Goal: Task Accomplishment & Management: Manage account settings

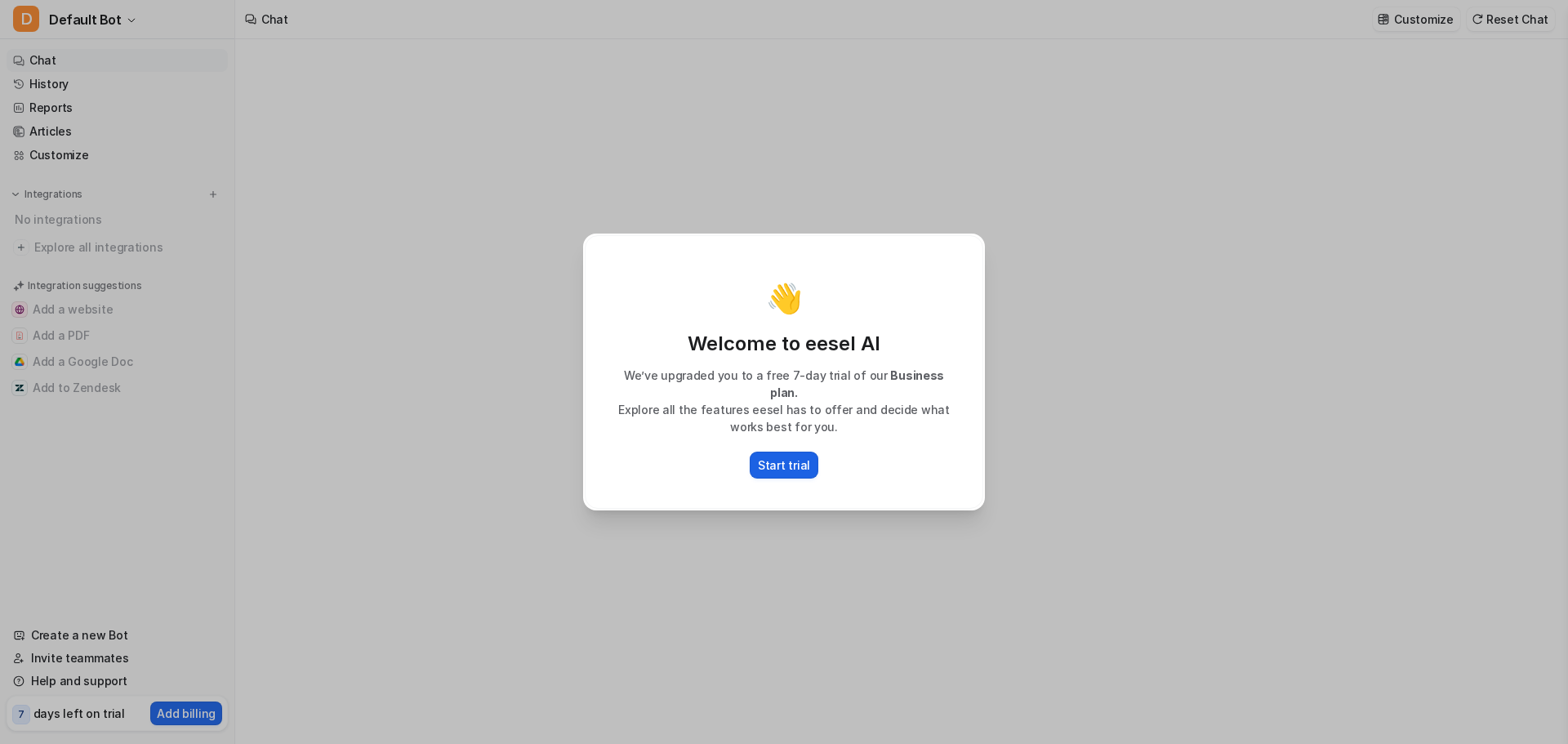
type textarea "**********"
click at [800, 458] on p "Start trial" at bounding box center [784, 465] width 52 height 17
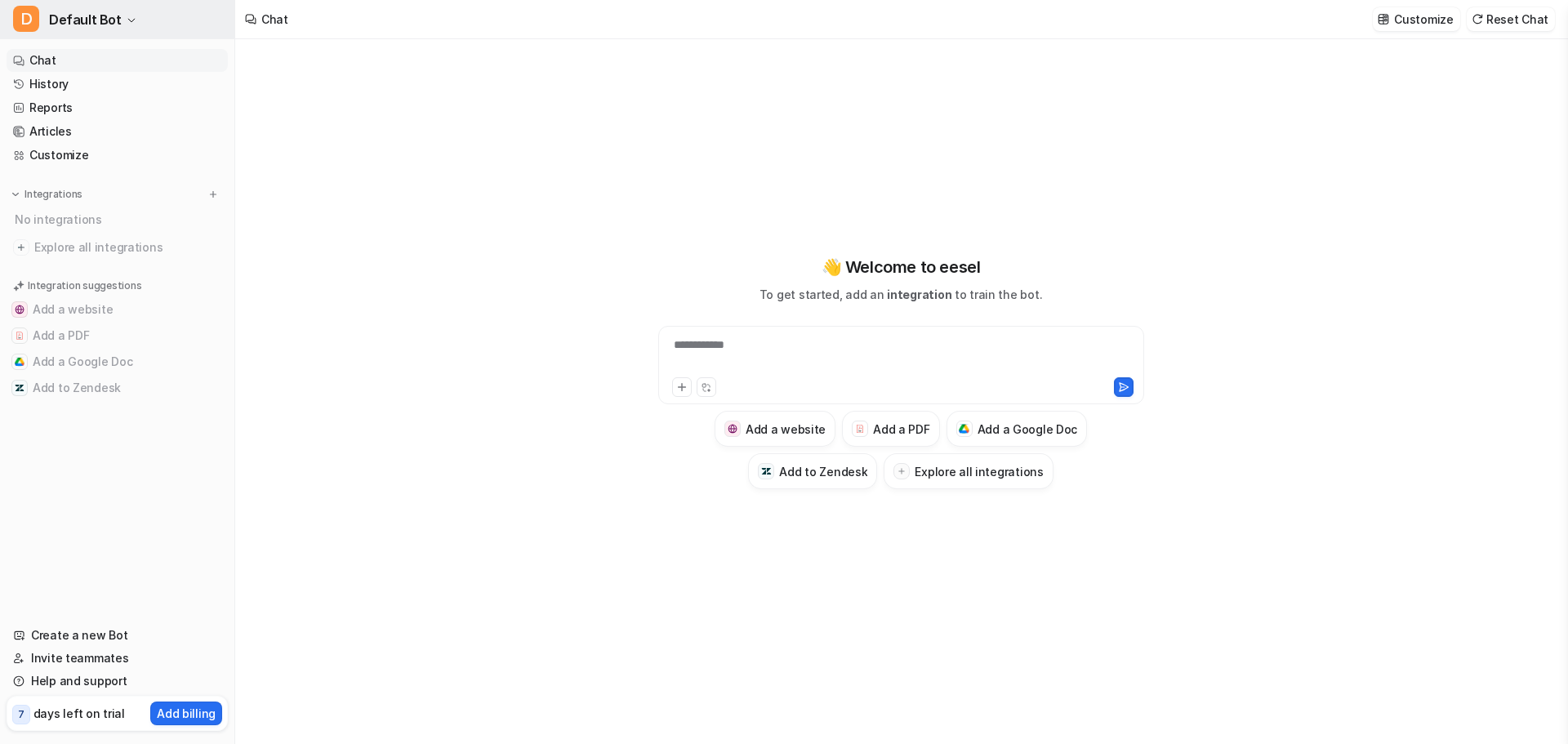
click at [123, 10] on button "D Default Bot" at bounding box center [117, 19] width 234 height 39
click at [130, 118] on link "Settings" at bounding box center [131, 123] width 226 height 27
click at [107, 28] on span "Default Bot" at bounding box center [85, 20] width 73 height 23
click at [88, 98] on link "Create a new bot" at bounding box center [131, 89] width 226 height 27
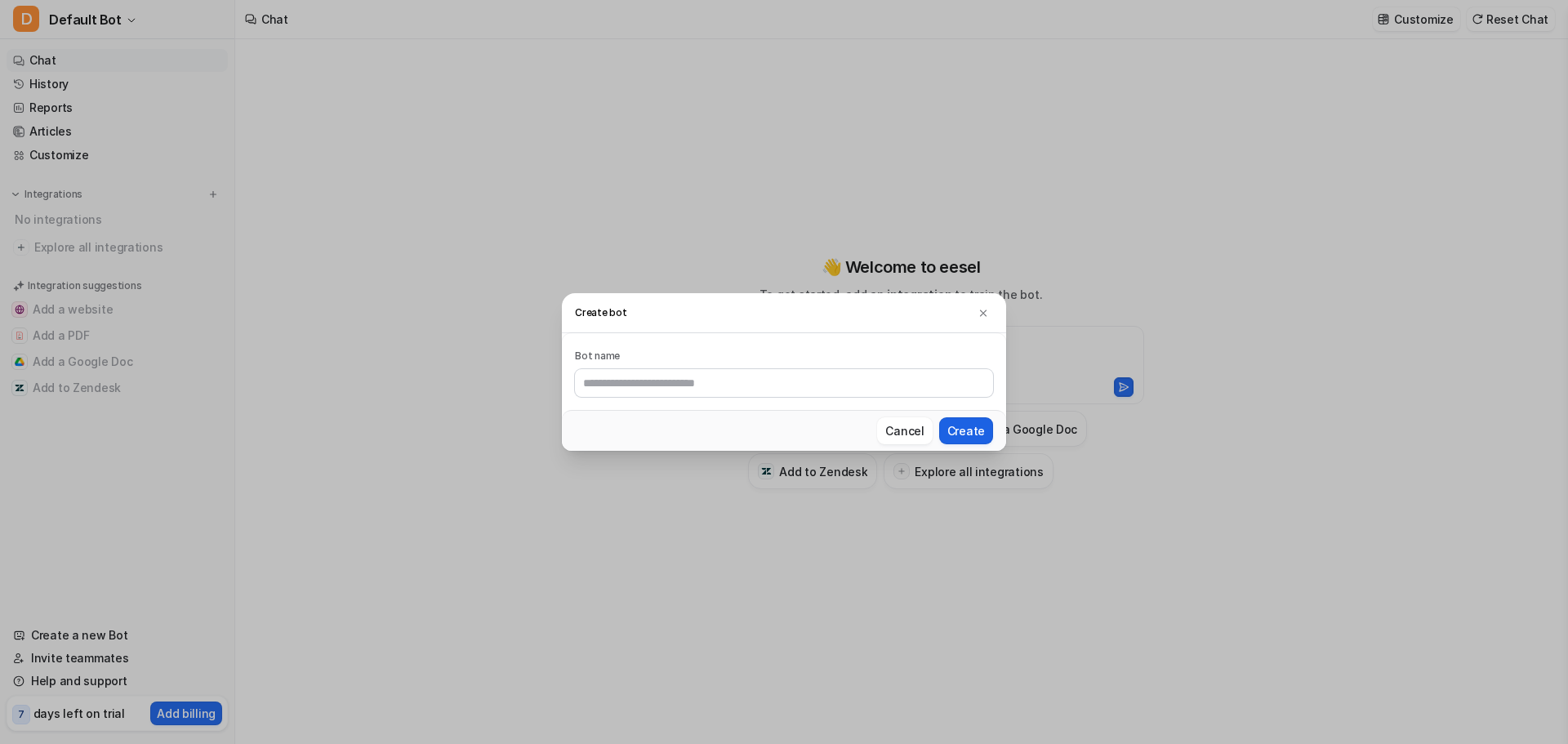
click at [957, 434] on button "Create" at bounding box center [966, 430] width 54 height 27
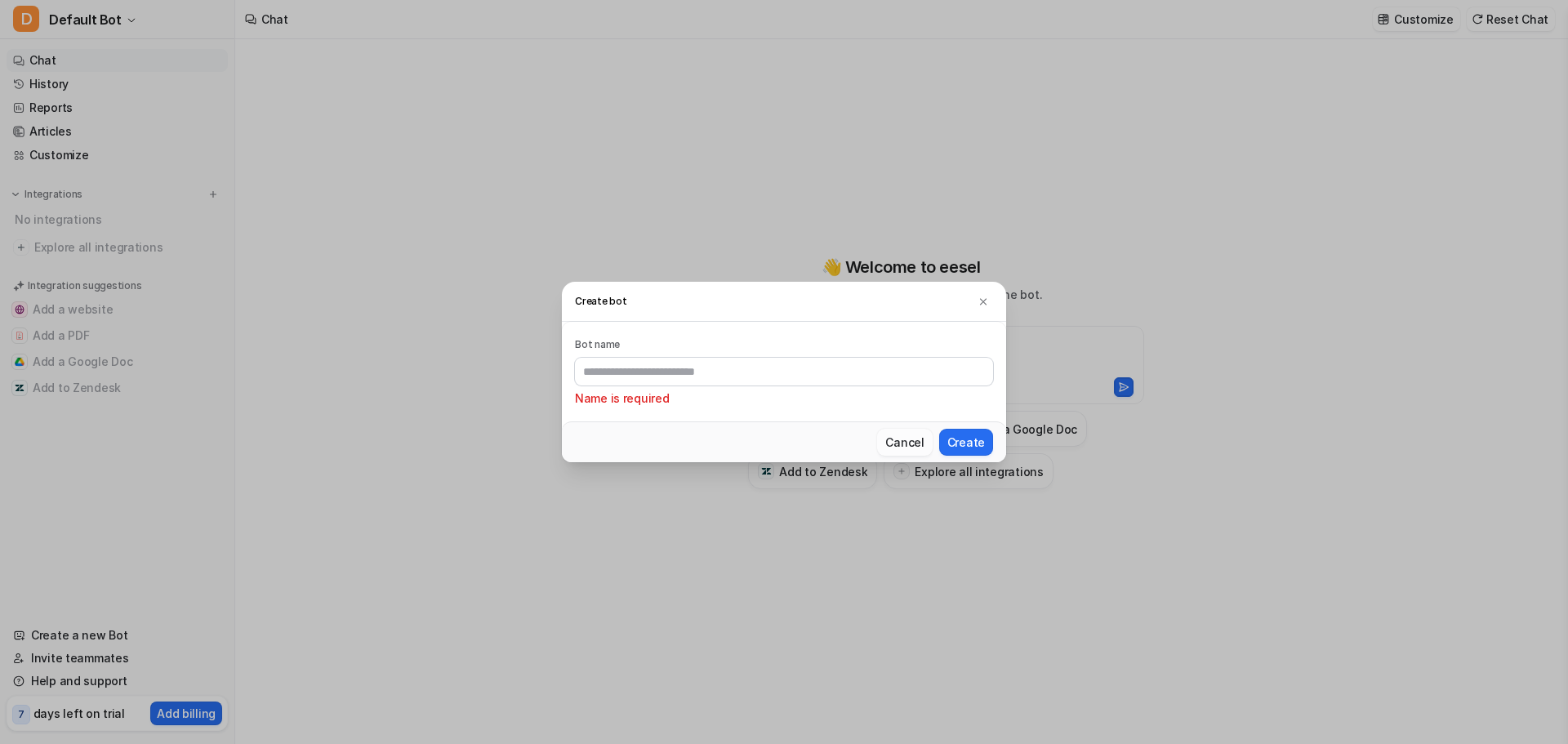
click at [913, 434] on button "Cancel" at bounding box center [904, 442] width 55 height 27
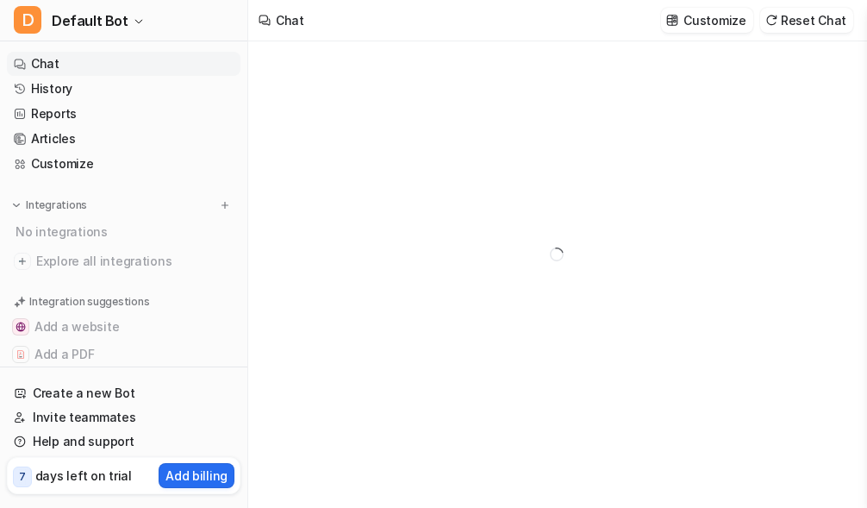
type textarea "**********"
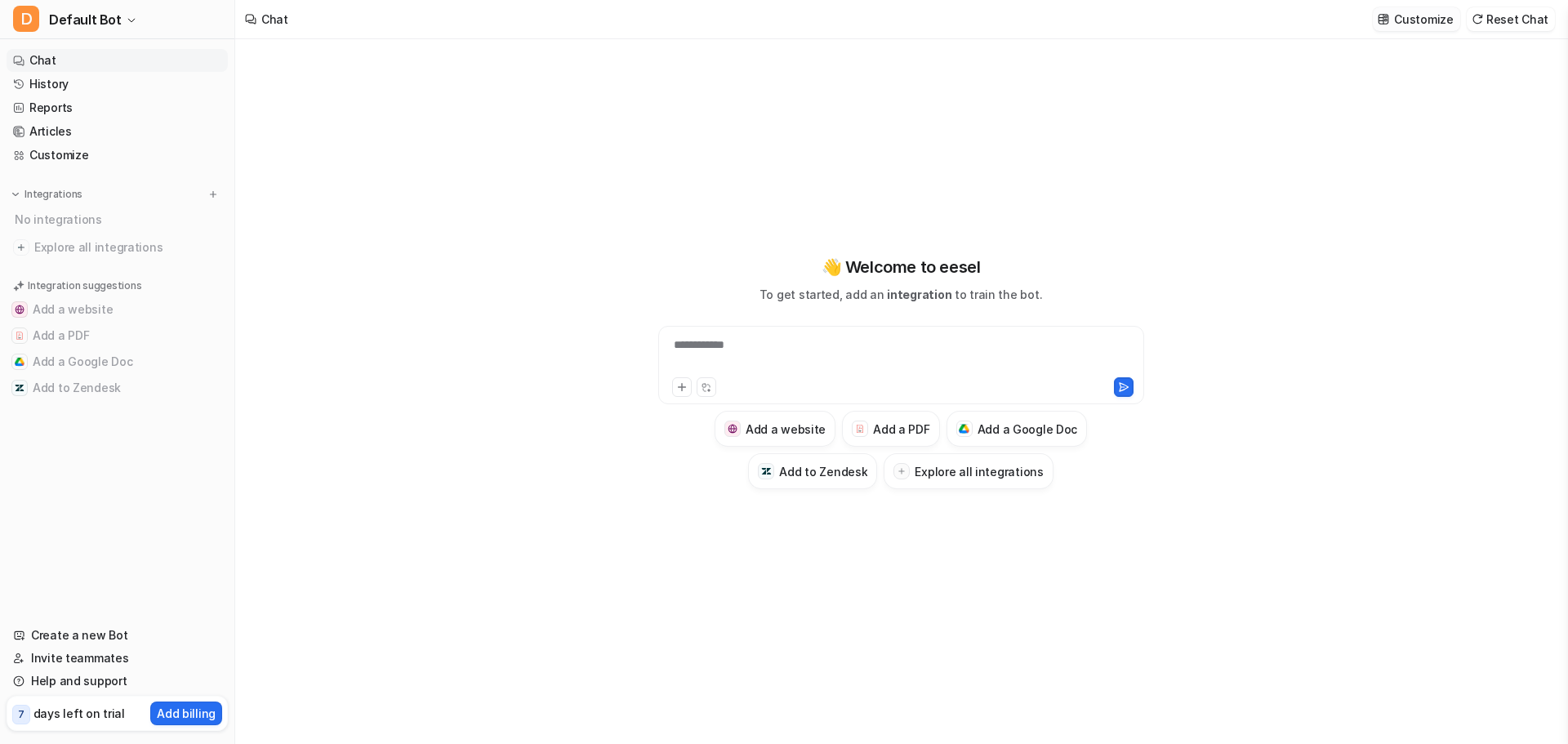
click at [1444, 15] on p "Customize" at bounding box center [1424, 19] width 59 height 17
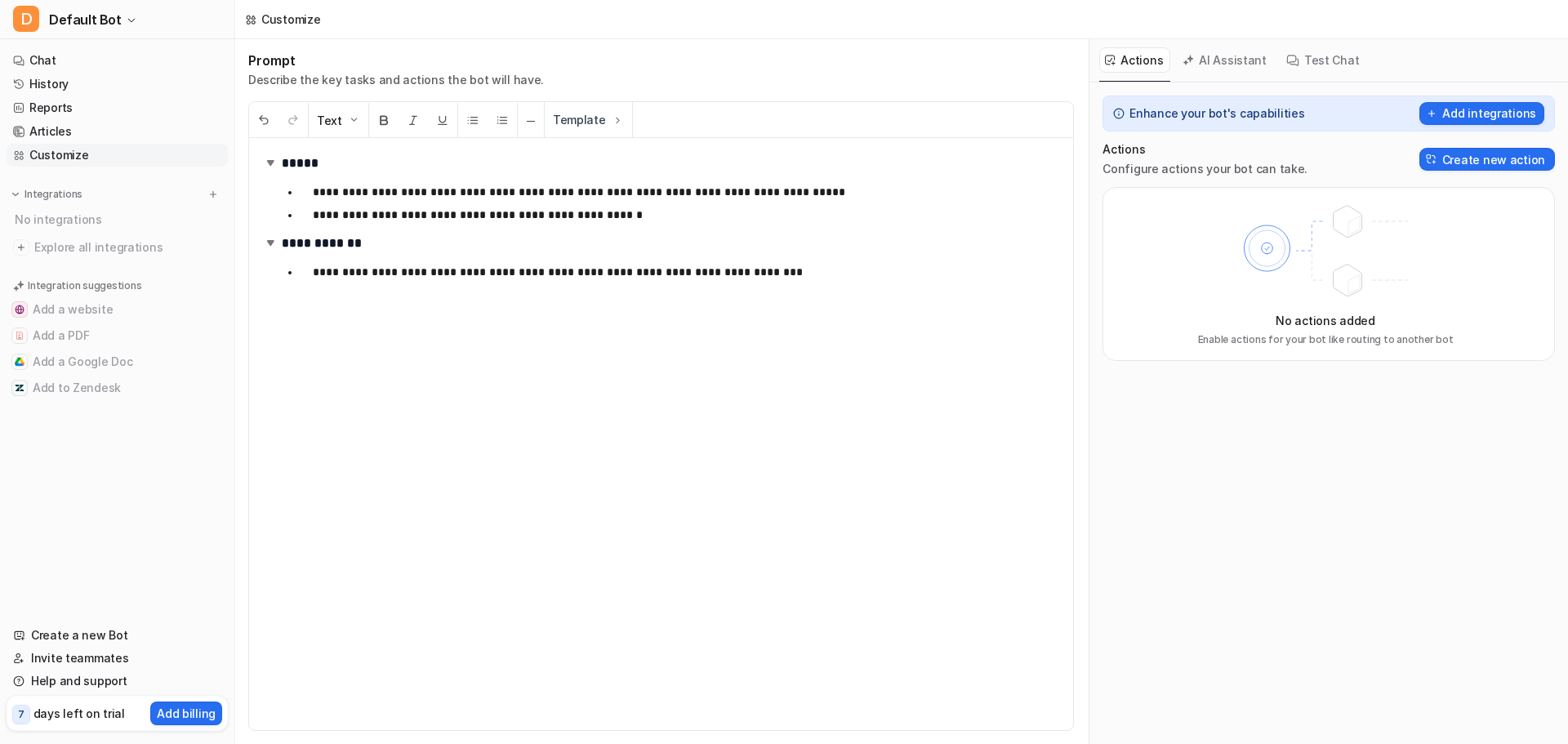
click at [1270, 64] on div "Actions AI Assistant Test Chat" at bounding box center [1329, 60] width 459 height 43
click at [1220, 51] on button "AI Assistant" at bounding box center [1226, 60] width 98 height 26
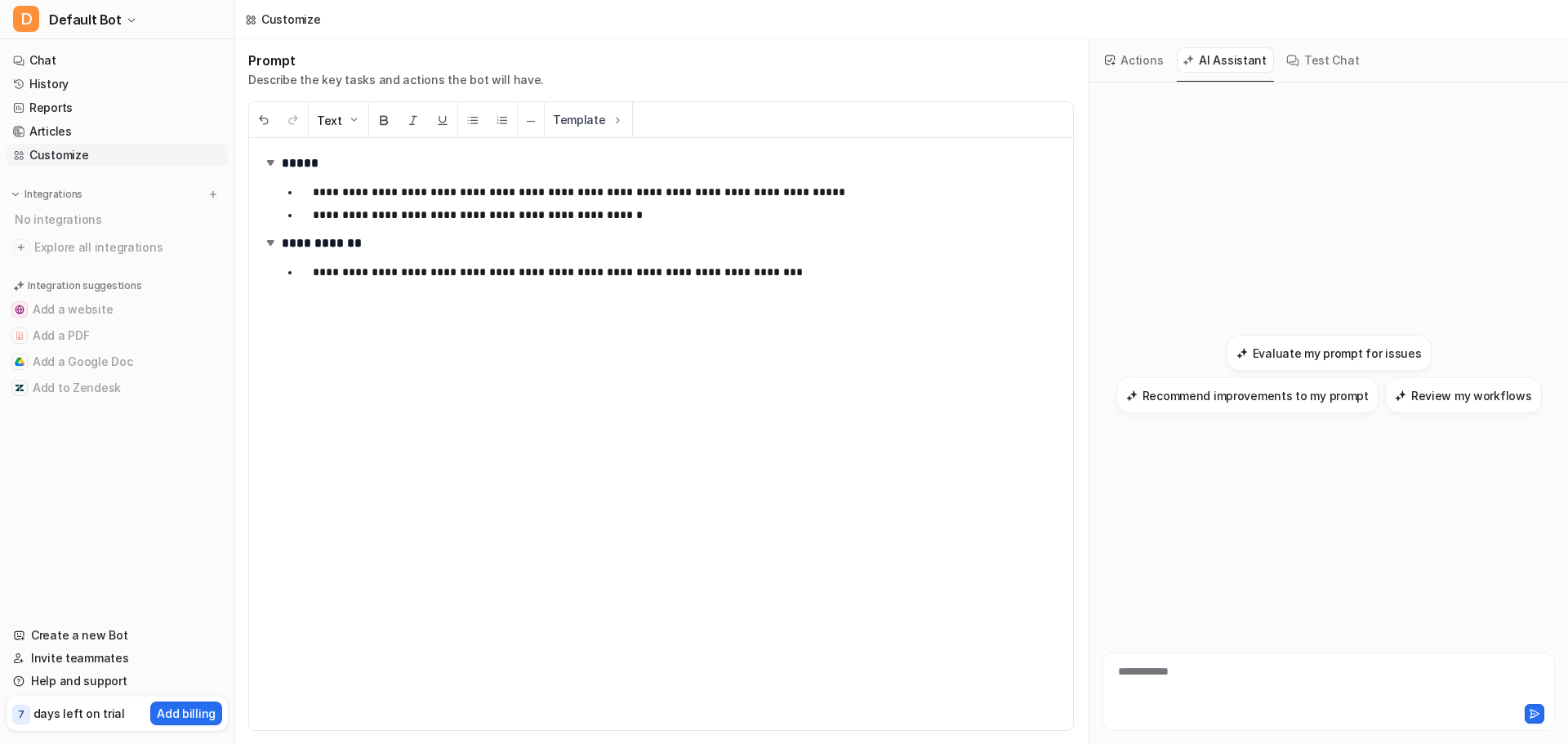
click at [1145, 56] on button "Actions" at bounding box center [1135, 60] width 71 height 26
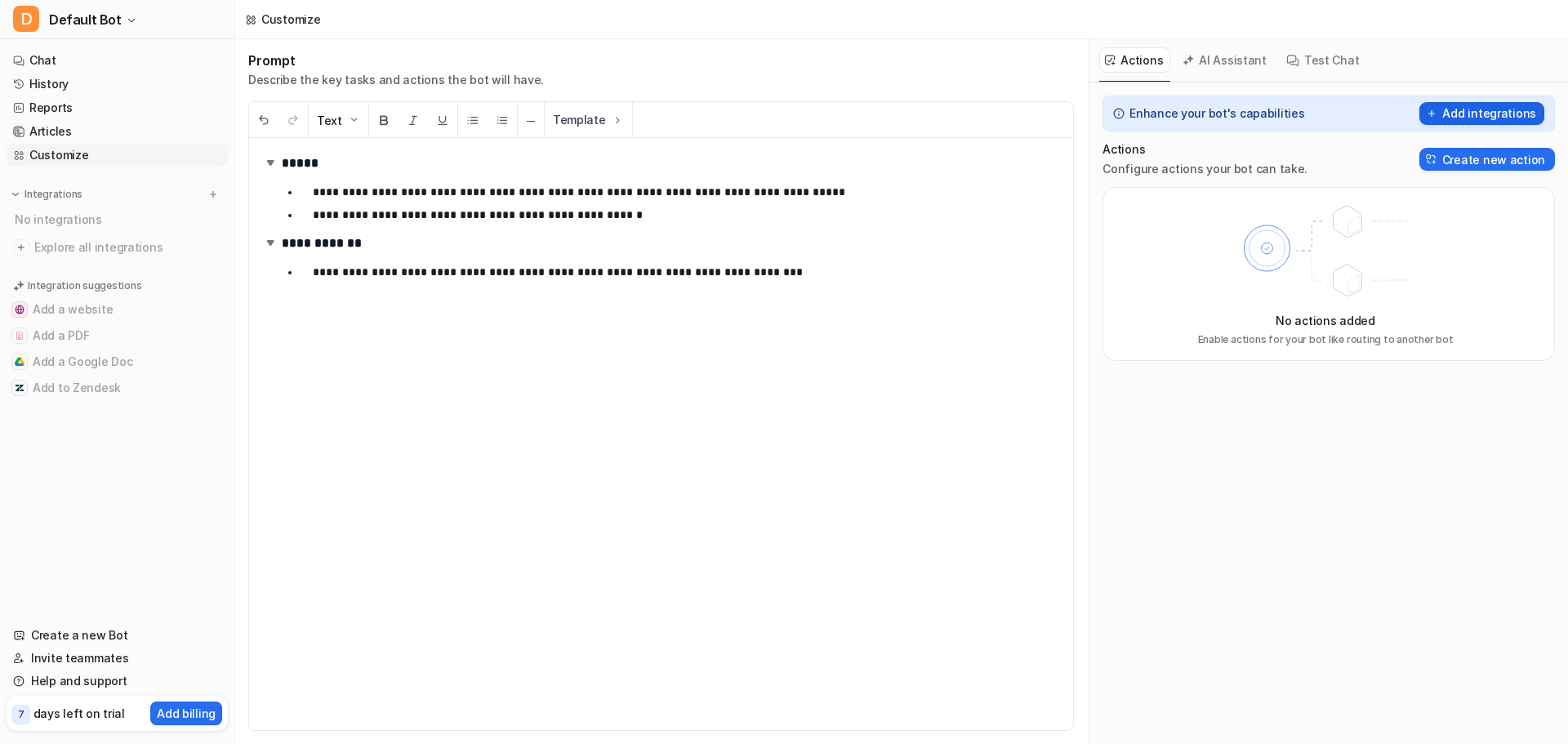
click at [1485, 111] on button "Add integrations" at bounding box center [1483, 114] width 125 height 23
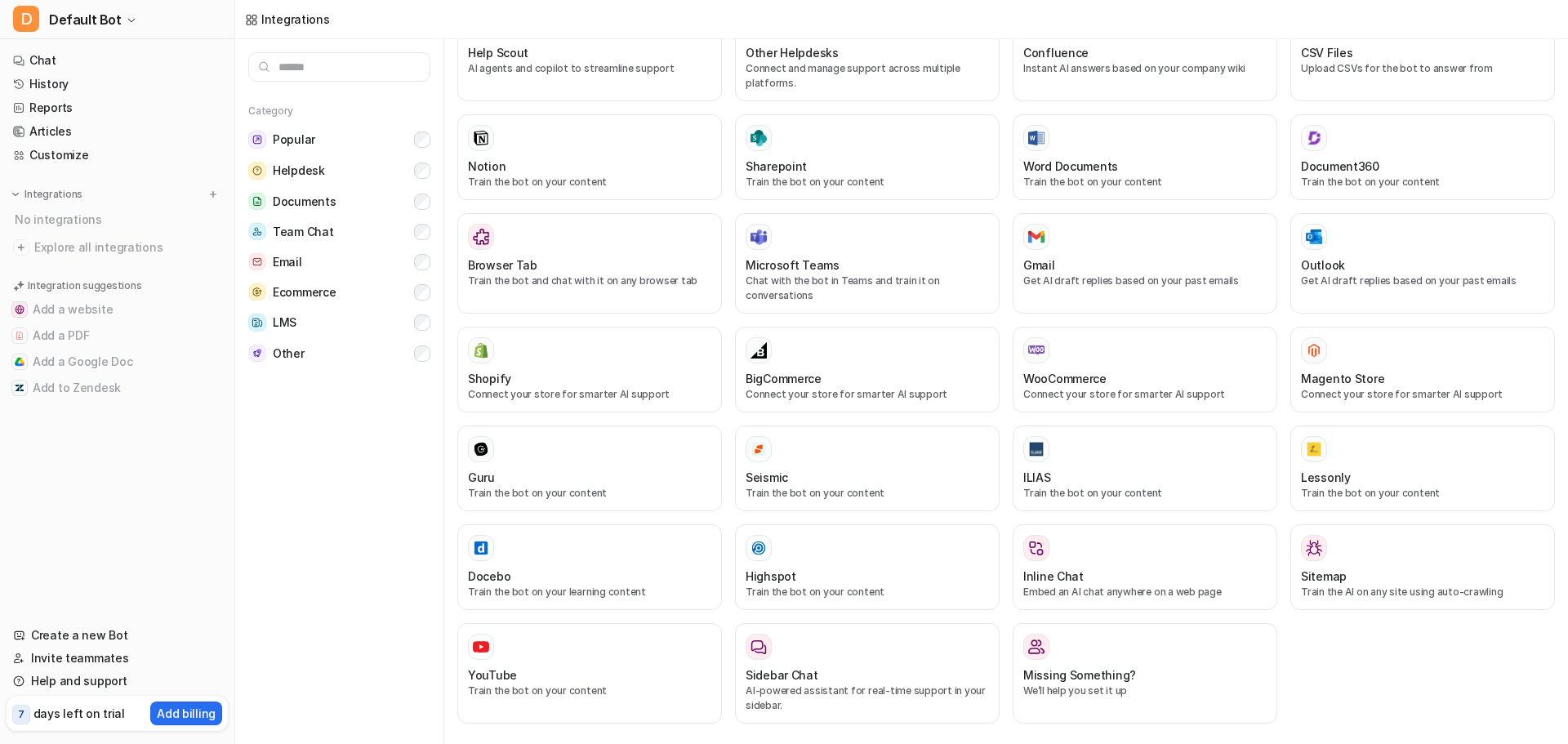
scroll to position [546, 0]
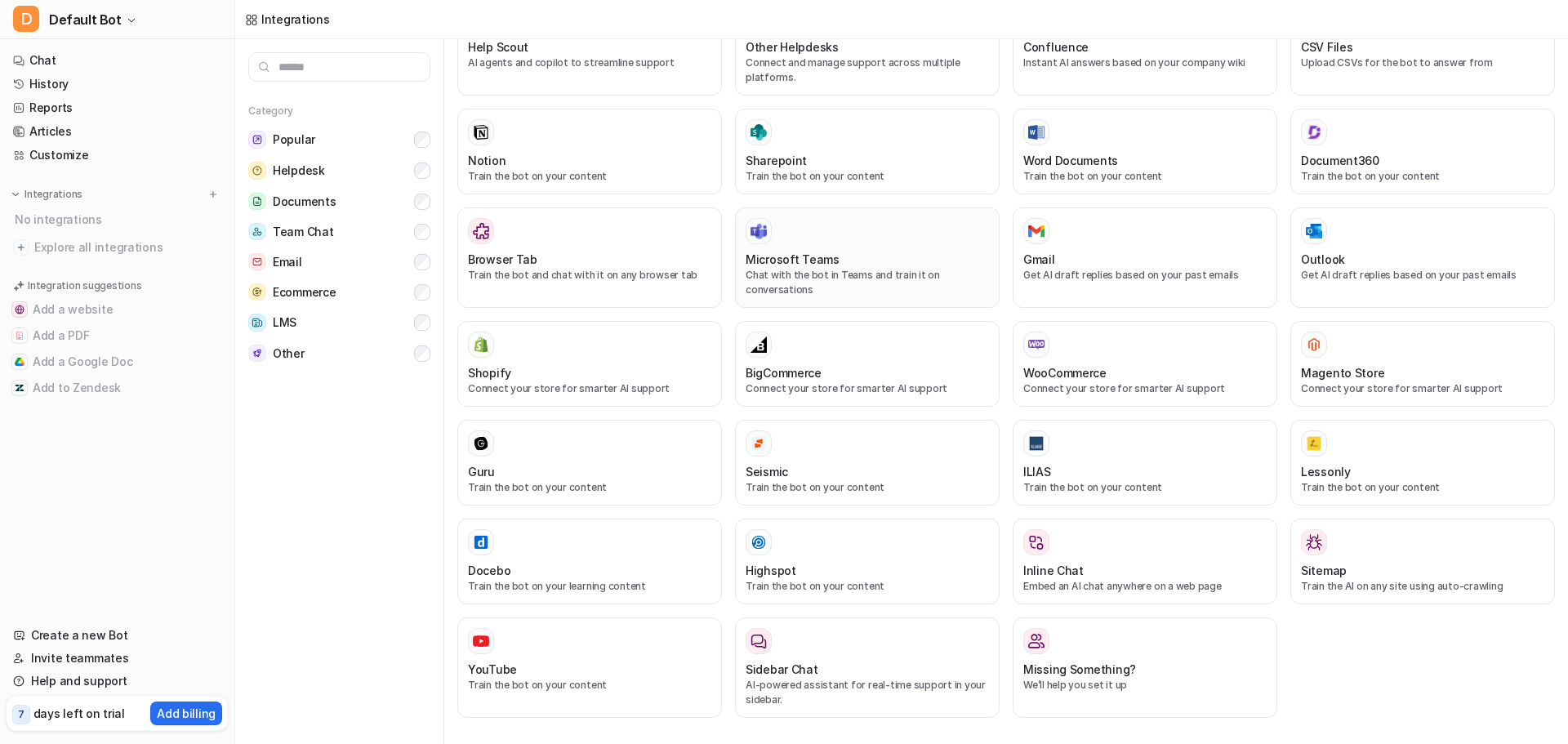
click at [914, 269] on p "Chat with the bot in Teams and train it on conversations" at bounding box center [867, 282] width 244 height 29
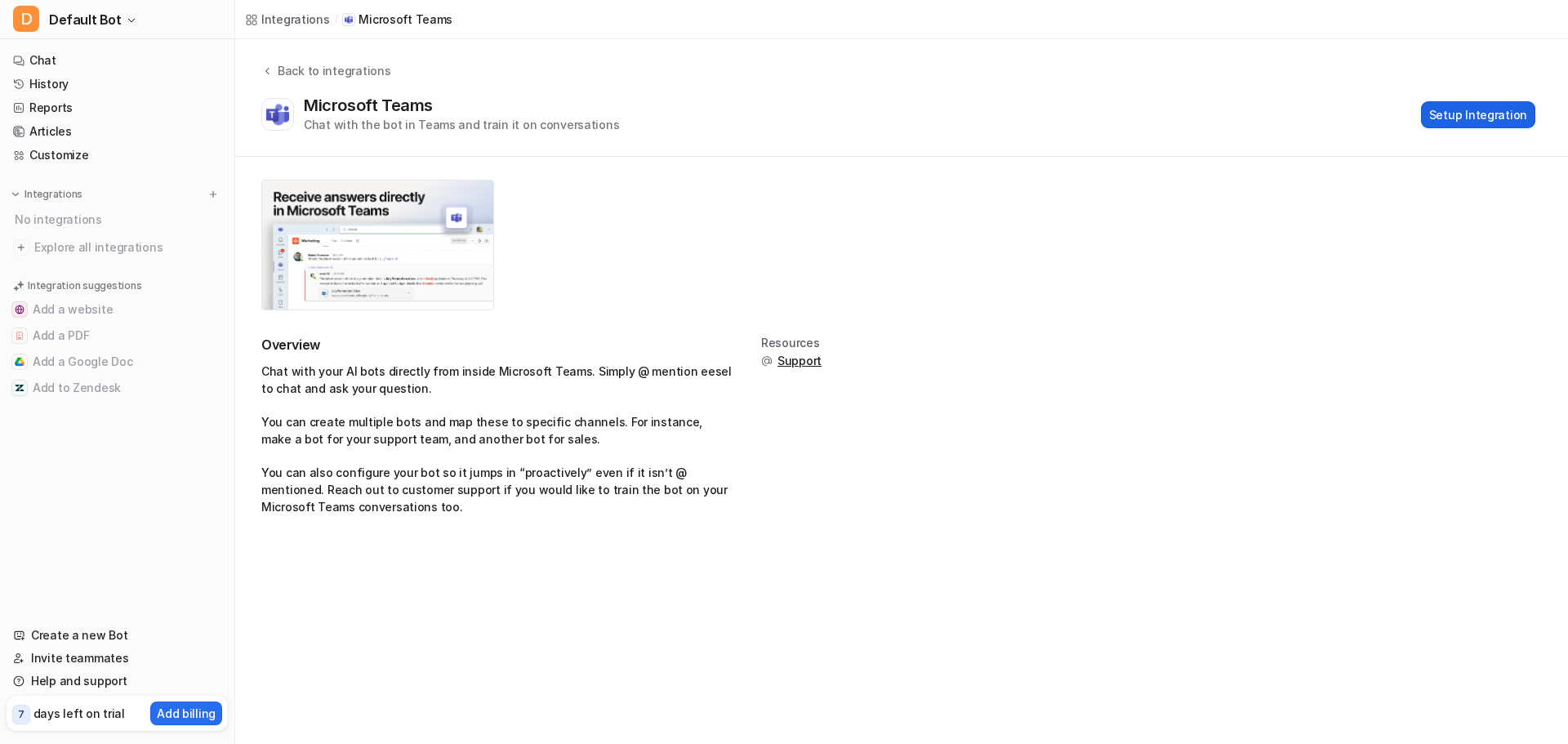
click at [1468, 105] on button "Setup Integration" at bounding box center [1478, 115] width 115 height 27
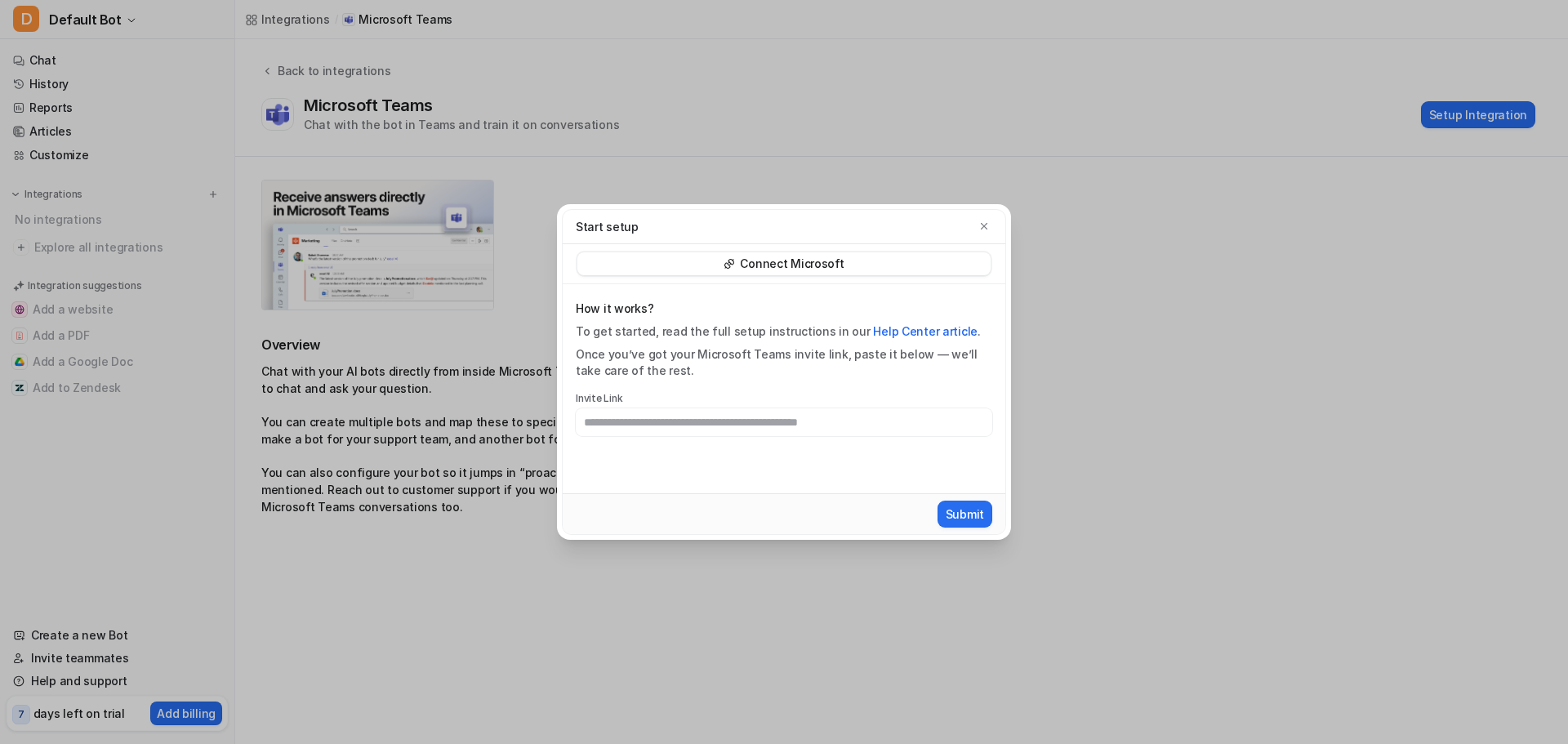
click at [980, 215] on div "Start setup" at bounding box center [784, 227] width 443 height 34
click at [975, 227] on div "Start setup" at bounding box center [783, 227] width 416 height 17
click at [982, 221] on button "button" at bounding box center [984, 226] width 16 height 16
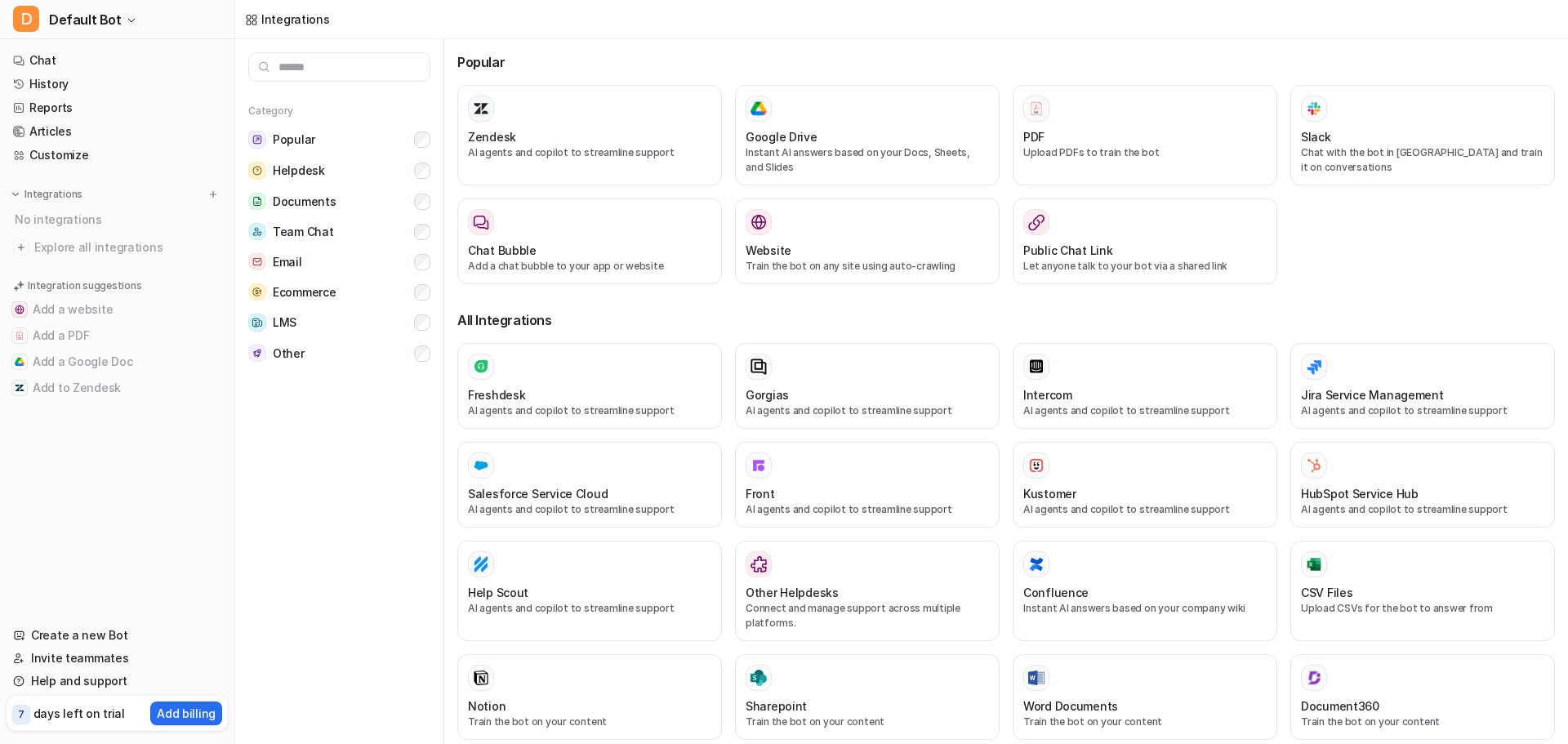
drag, startPoint x: 906, startPoint y: 297, endPoint x: 901, endPoint y: 290, distance: 8.6
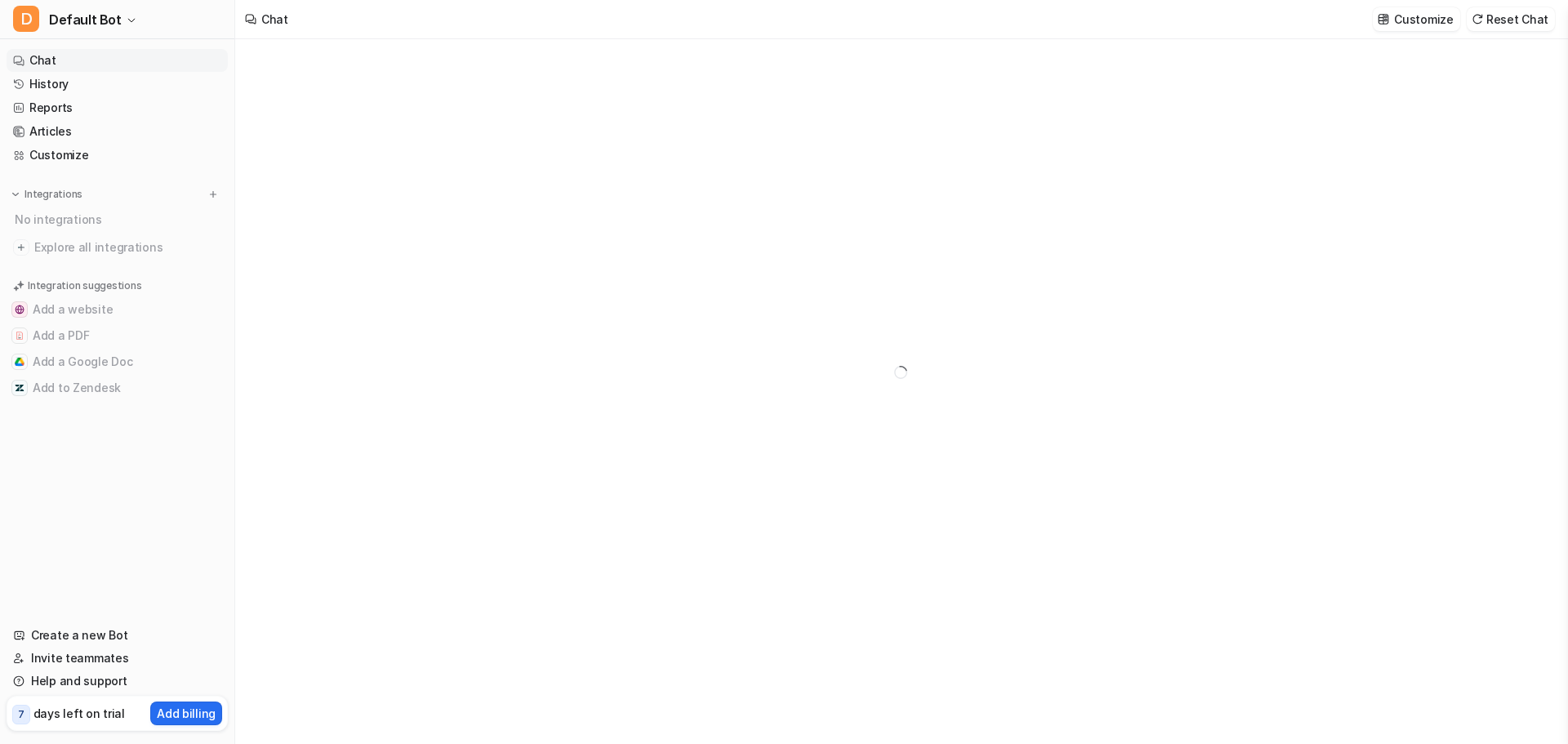
type textarea "**********"
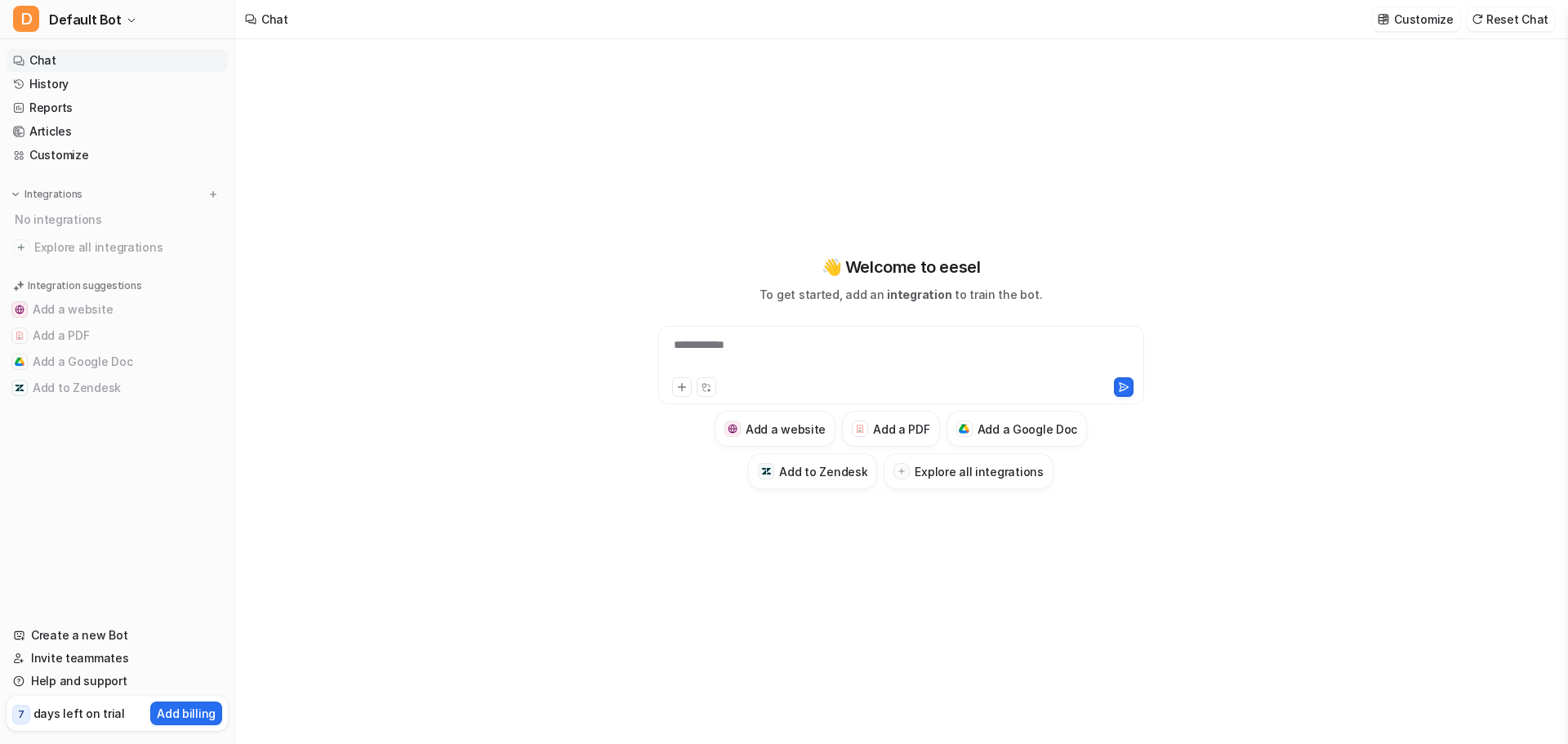
click at [848, 336] on div "**********" at bounding box center [902, 365] width 486 height 79
click at [121, 26] on button "D Default Bot" at bounding box center [117, 19] width 234 height 39
click at [978, 469] on div "**********" at bounding box center [784, 372] width 1568 height 744
click at [978, 469] on h3 "Explore all integrations" at bounding box center [978, 472] width 128 height 17
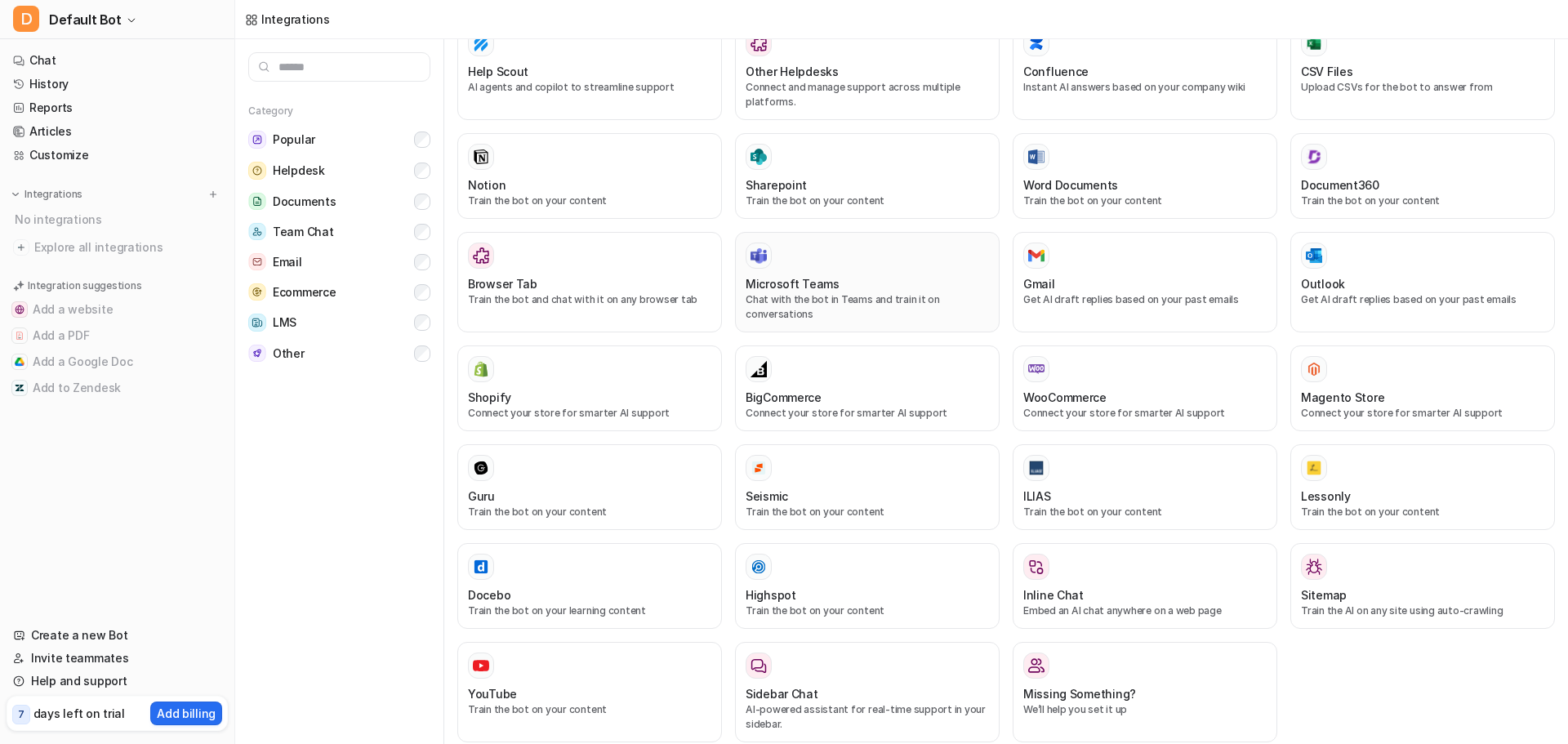
scroll to position [546, 0]
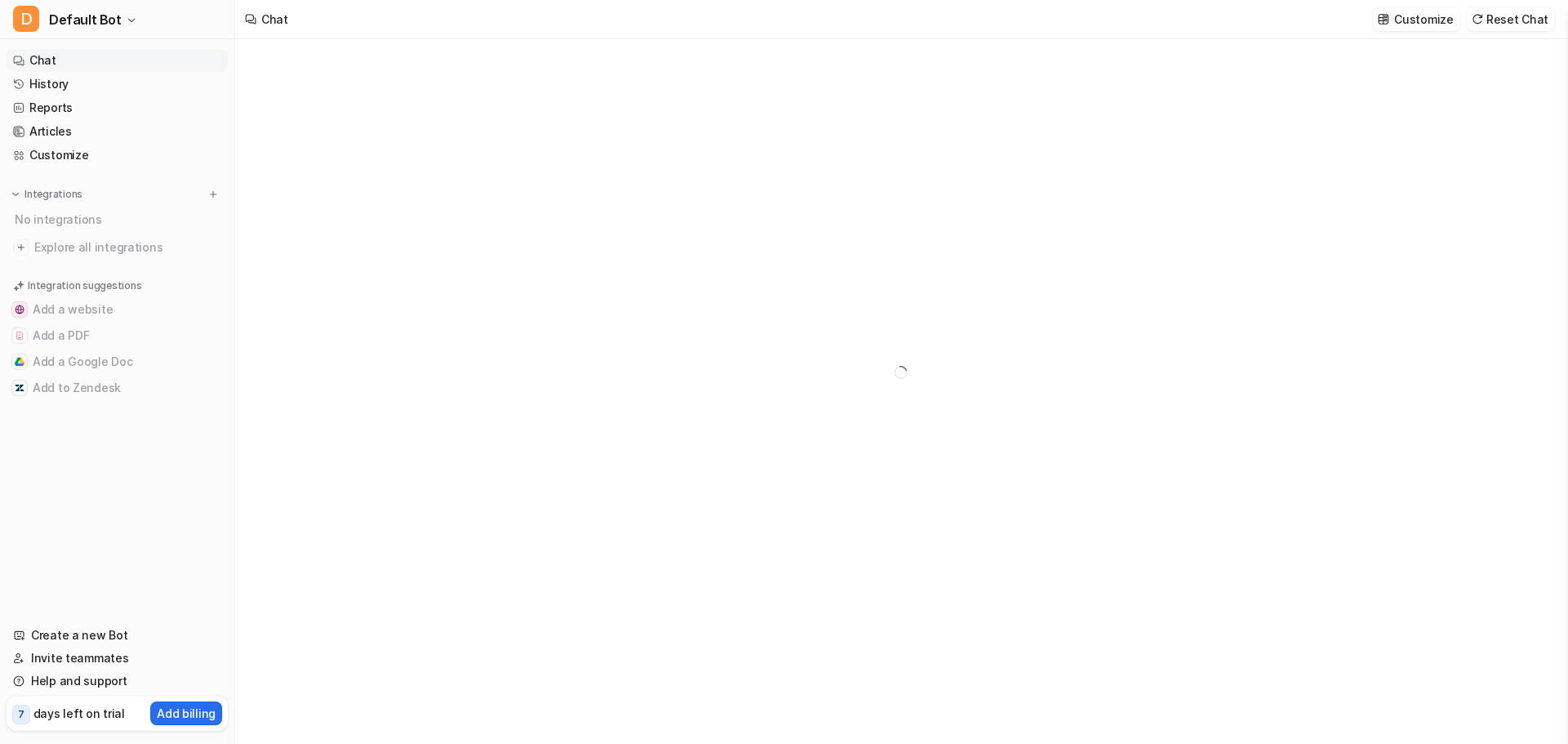
type textarea "**********"
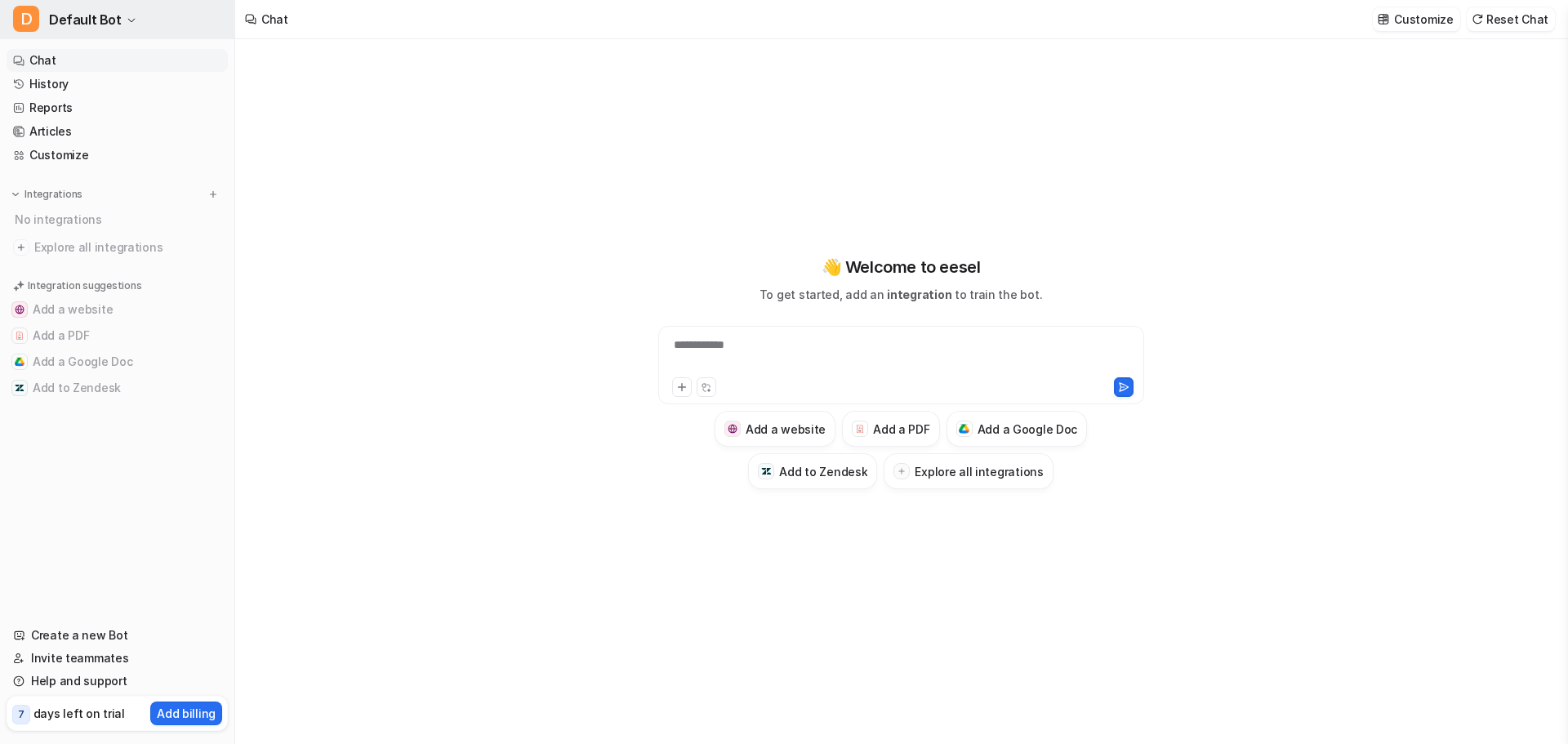
click at [106, 12] on span "Default Bot" at bounding box center [85, 20] width 73 height 23
click at [38, 28] on span "D" at bounding box center [27, 19] width 27 height 27
click at [30, 23] on span "D" at bounding box center [27, 19] width 27 height 27
click at [46, 128] on link "Settings" at bounding box center [131, 123] width 226 height 27
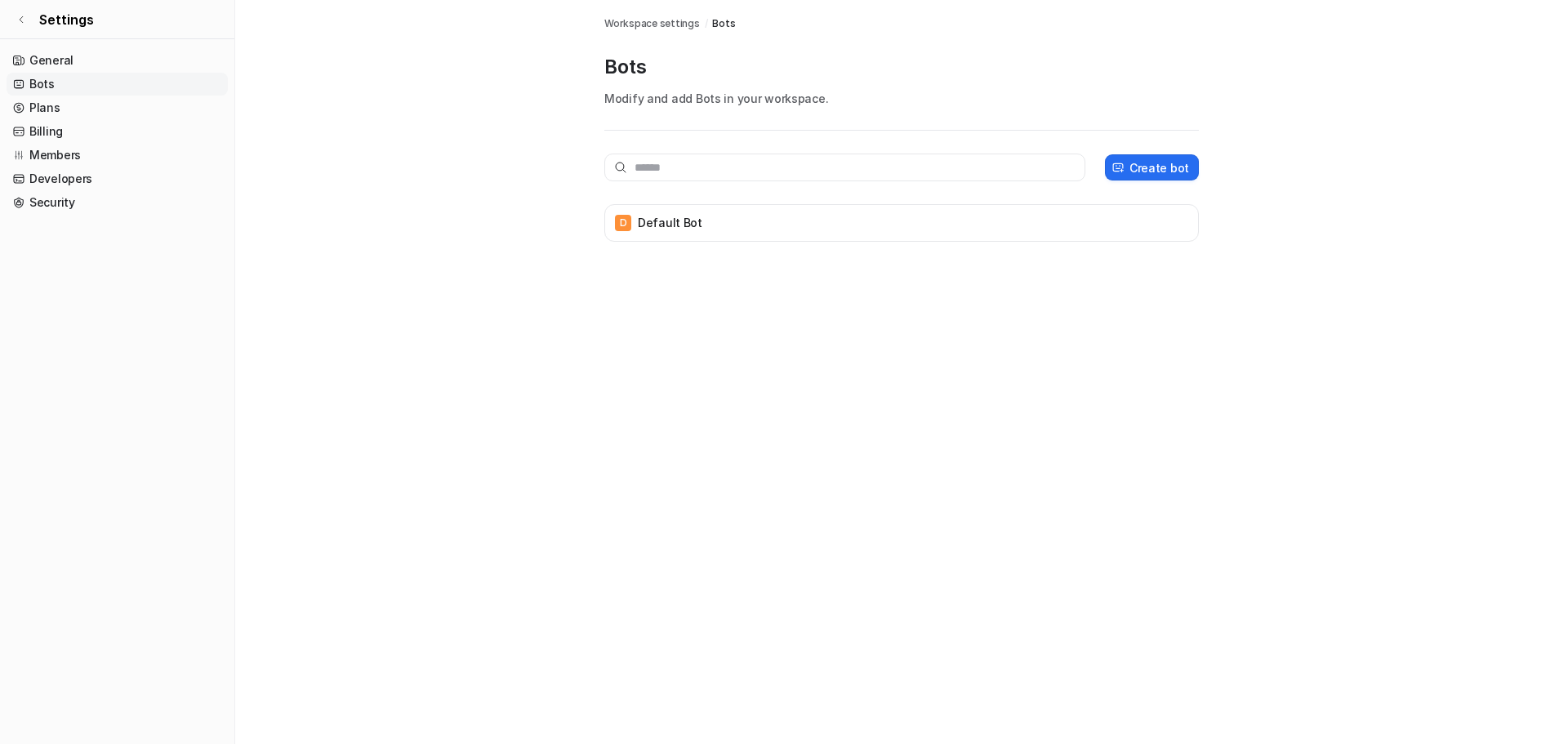
click at [657, 26] on span "Workspace settings" at bounding box center [652, 24] width 96 height 15
click at [46, 9] on span "Settings" at bounding box center [66, 19] width 55 height 20
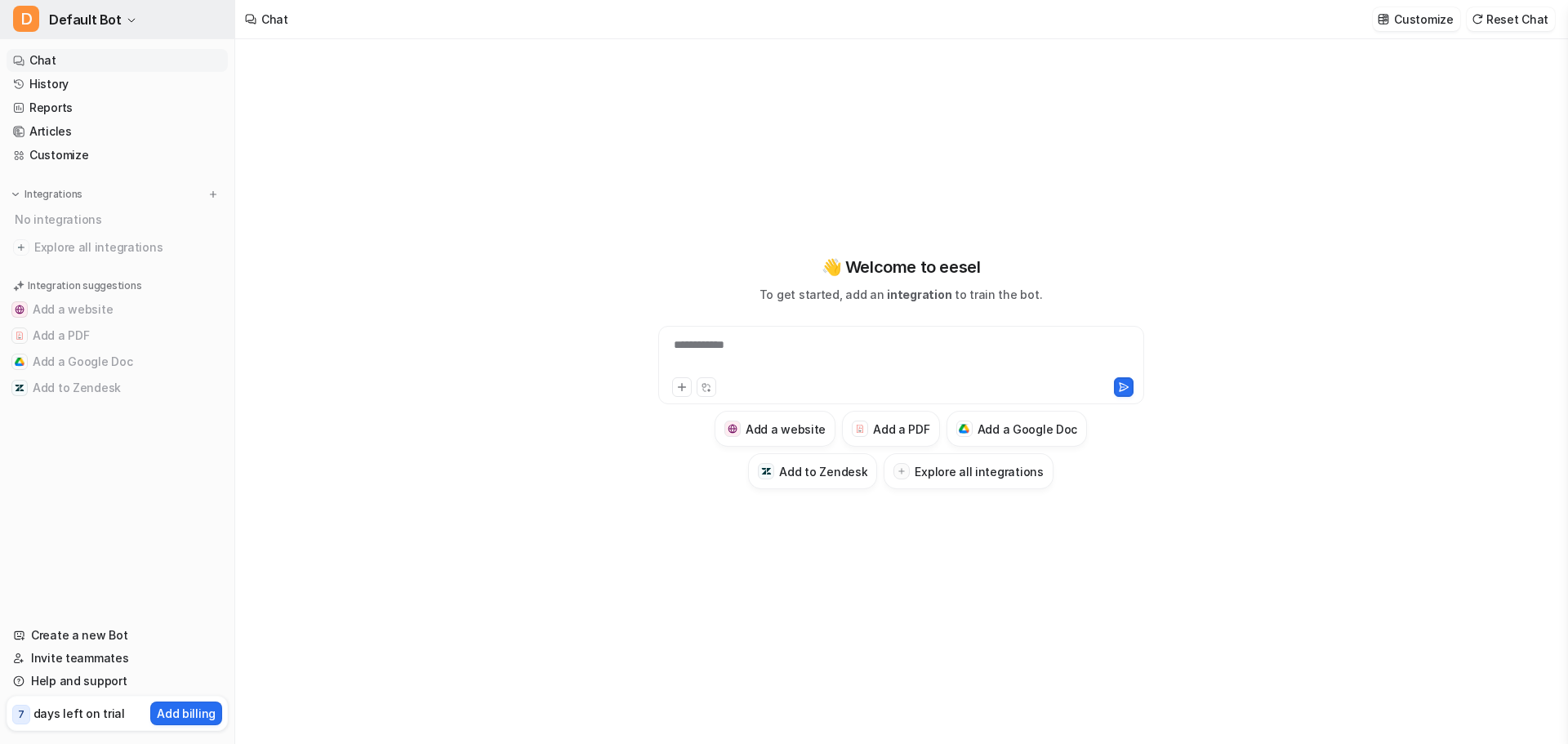
click at [82, 33] on button "D Default Bot" at bounding box center [117, 19] width 234 height 39
drag, startPoint x: 40, startPoint y: 14, endPoint x: 281, endPoint y: -32, distance: 245.4
click at [281, 0] on html "**********" at bounding box center [784, 372] width 1568 height 744
click at [45, 27] on button "D Default Bot" at bounding box center [117, 19] width 234 height 39
